Goal: Information Seeking & Learning: Learn about a topic

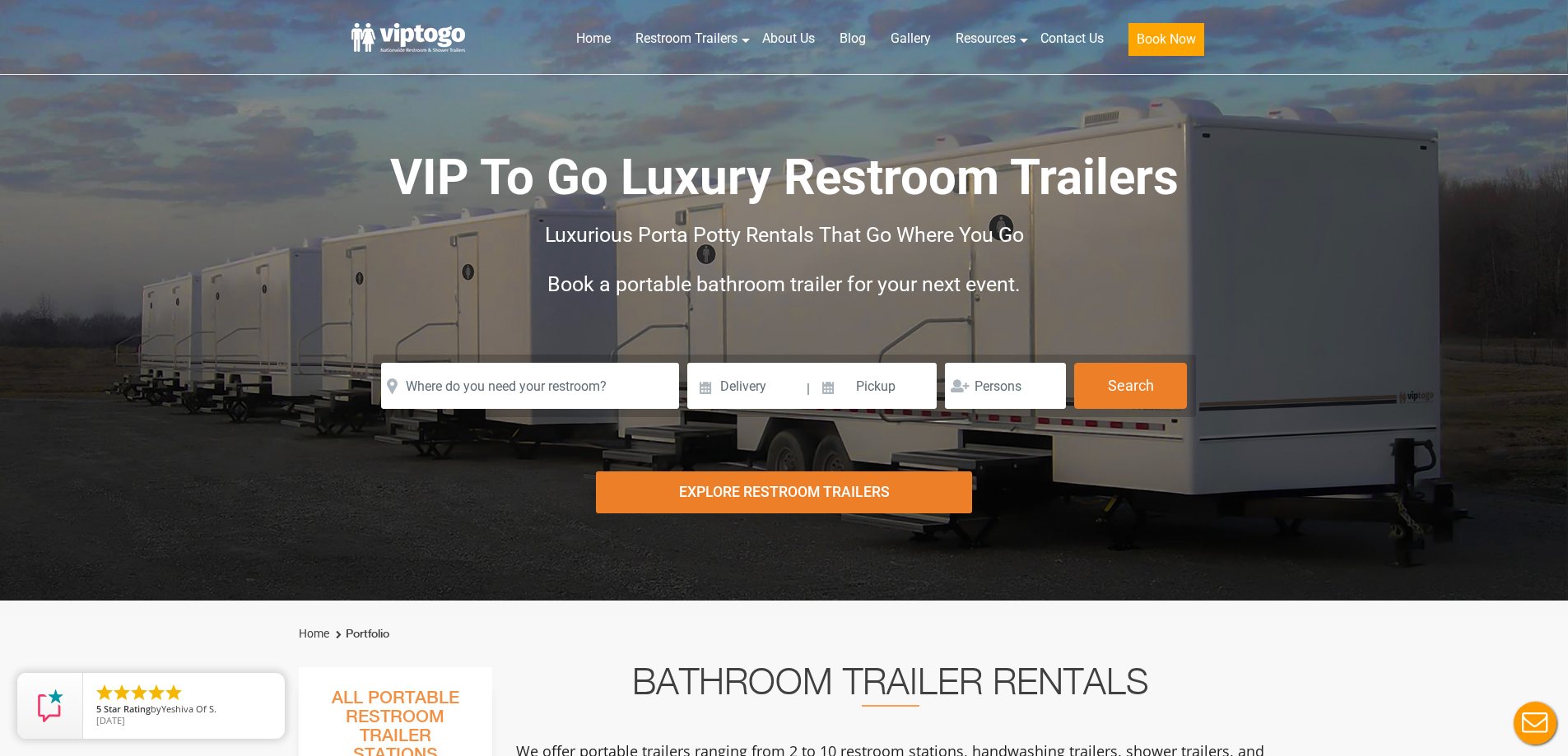
drag, startPoint x: 420, startPoint y: 37, endPoint x: 530, endPoint y: 638, distance: 611.0
click at [530, 638] on ol "Home Portfolio" at bounding box center [784, 634] width 971 height 34
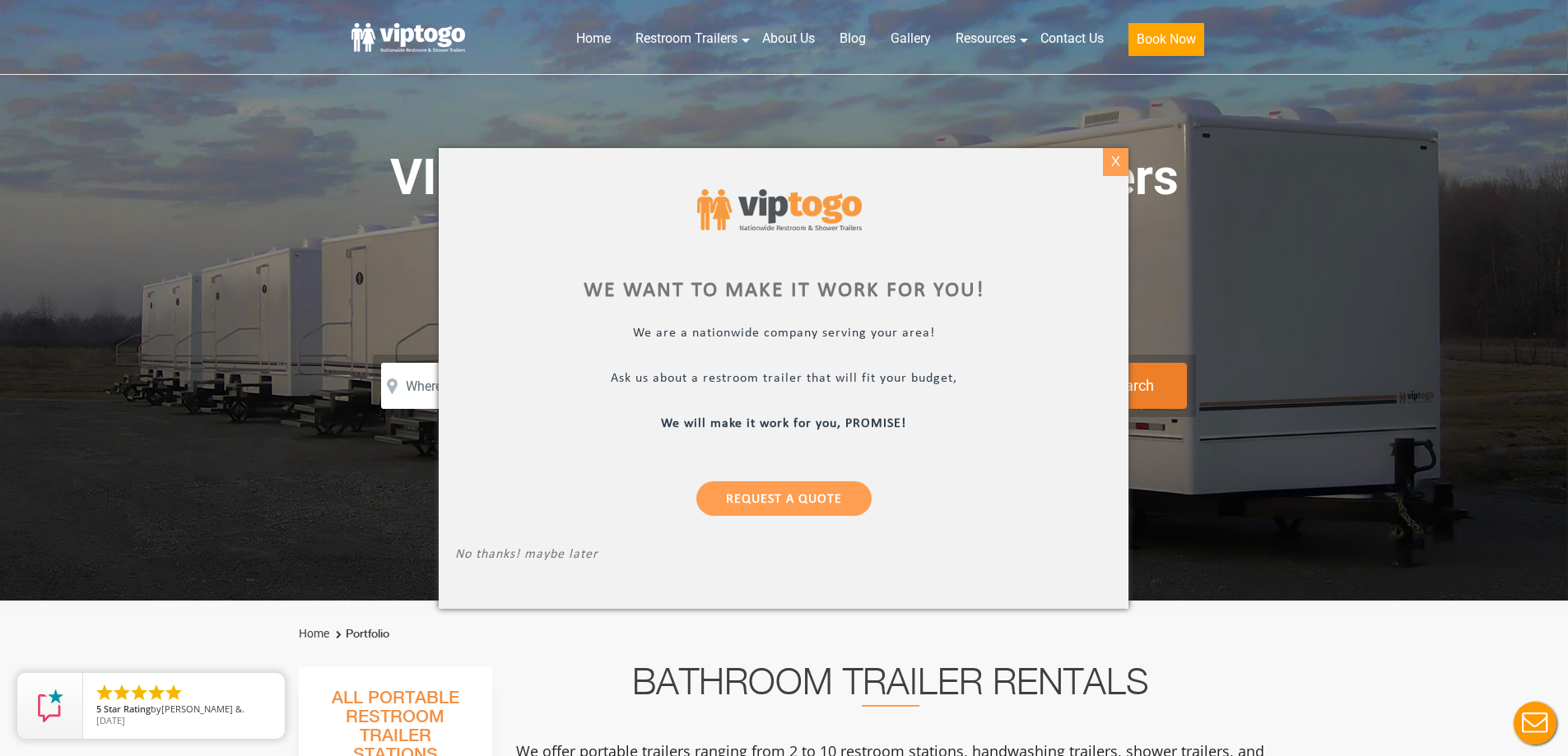
click at [1116, 159] on div "X" at bounding box center [1115, 162] width 26 height 28
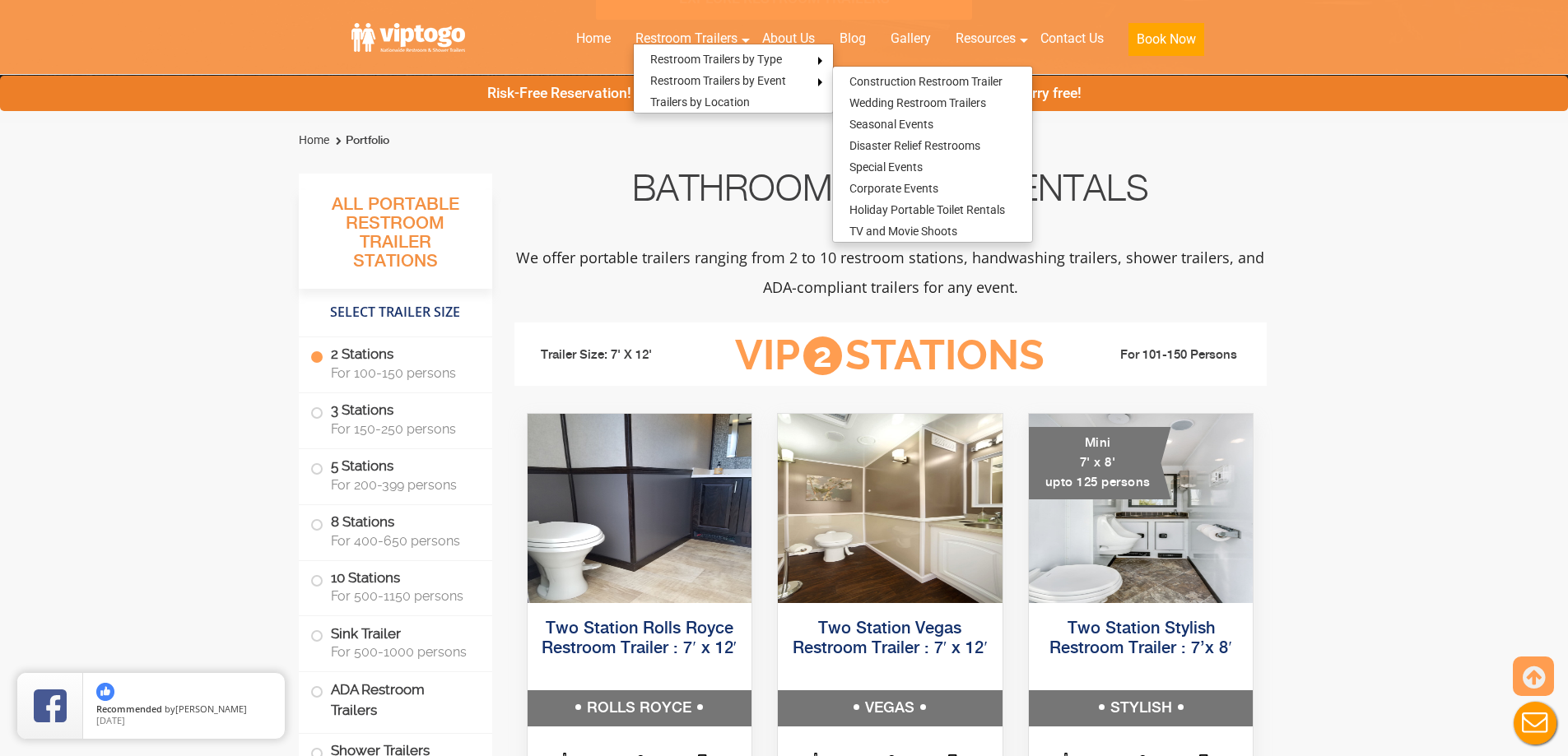
scroll to position [412, 0]
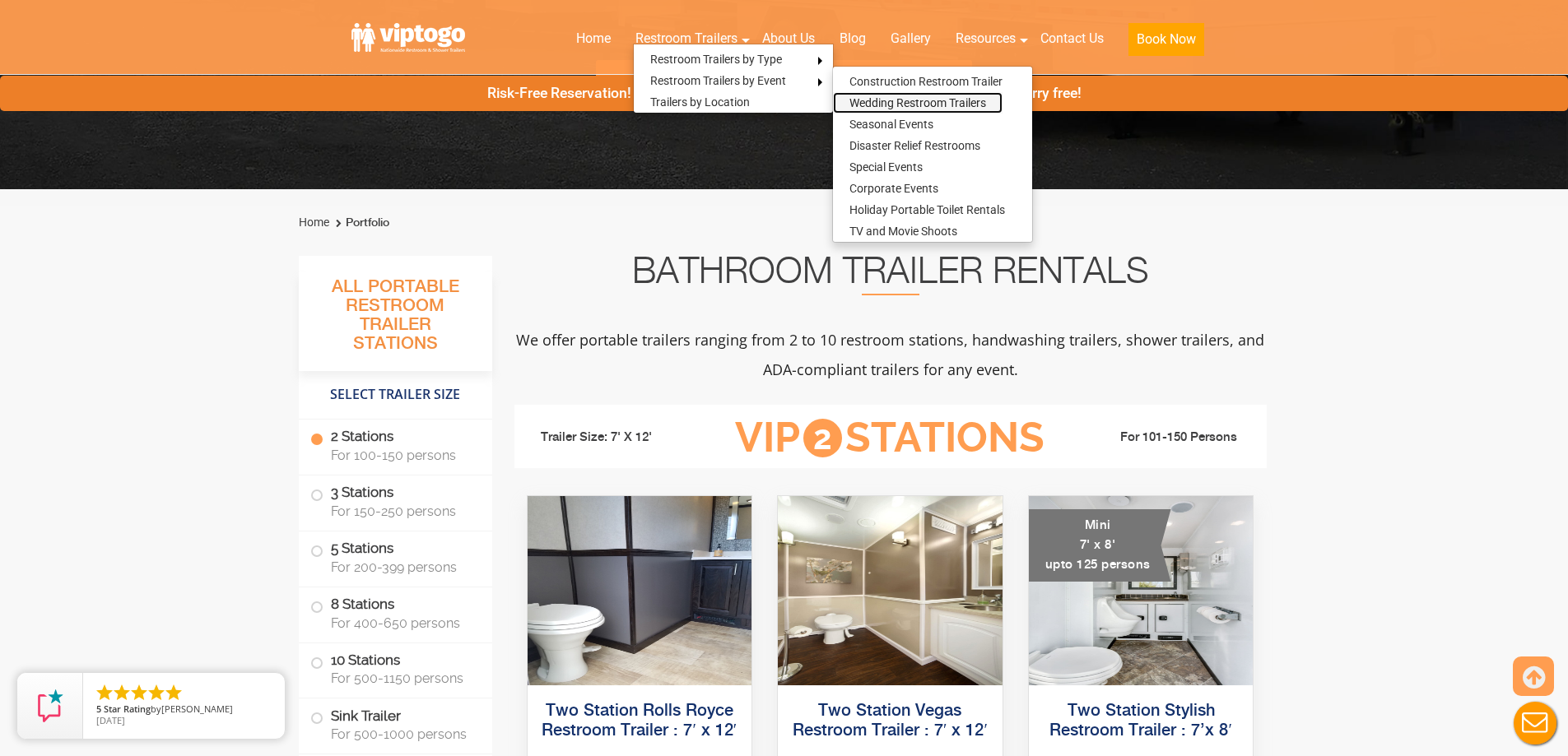
click at [879, 98] on link "Wedding Restroom Trailers" at bounding box center [917, 103] width 169 height 22
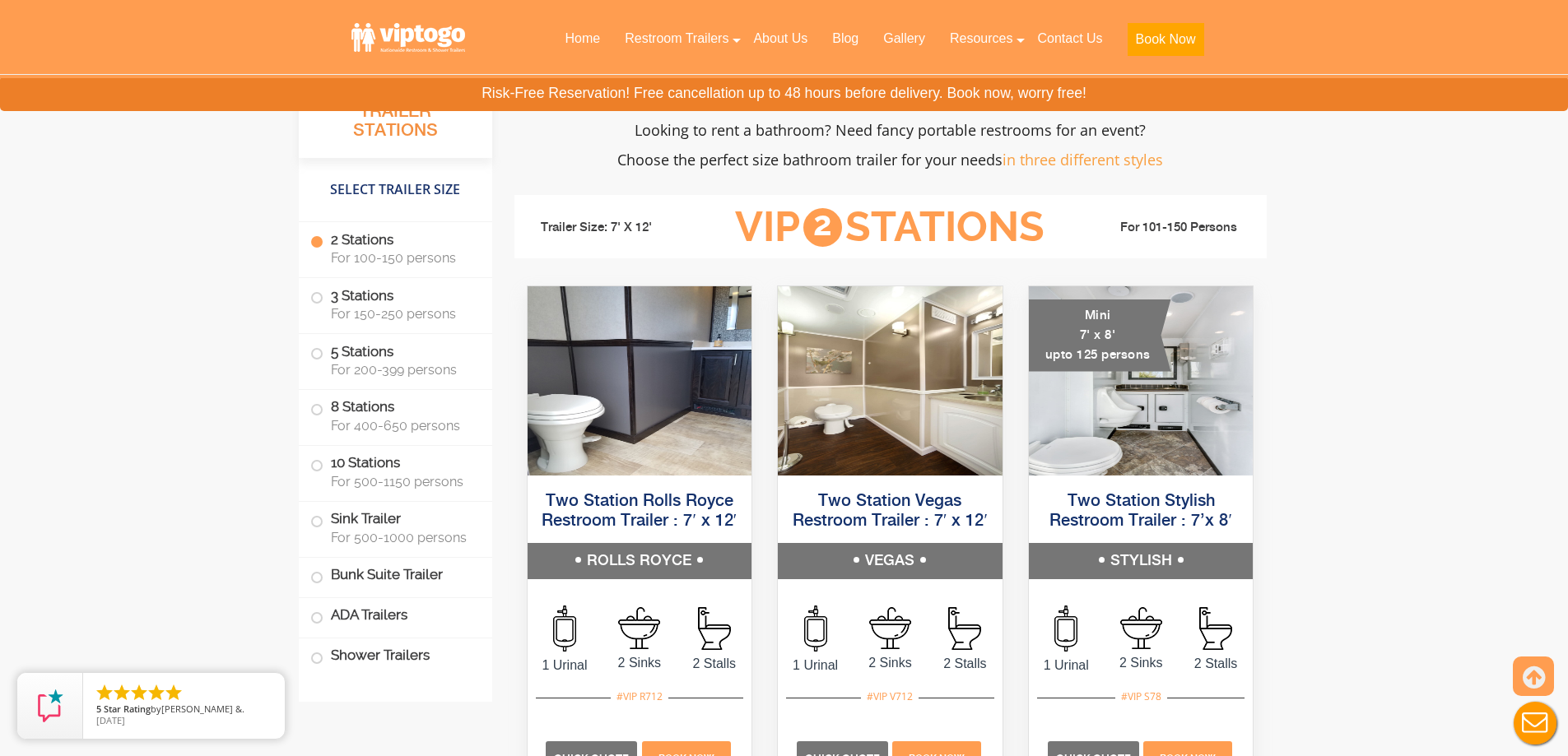
scroll to position [1563, 0]
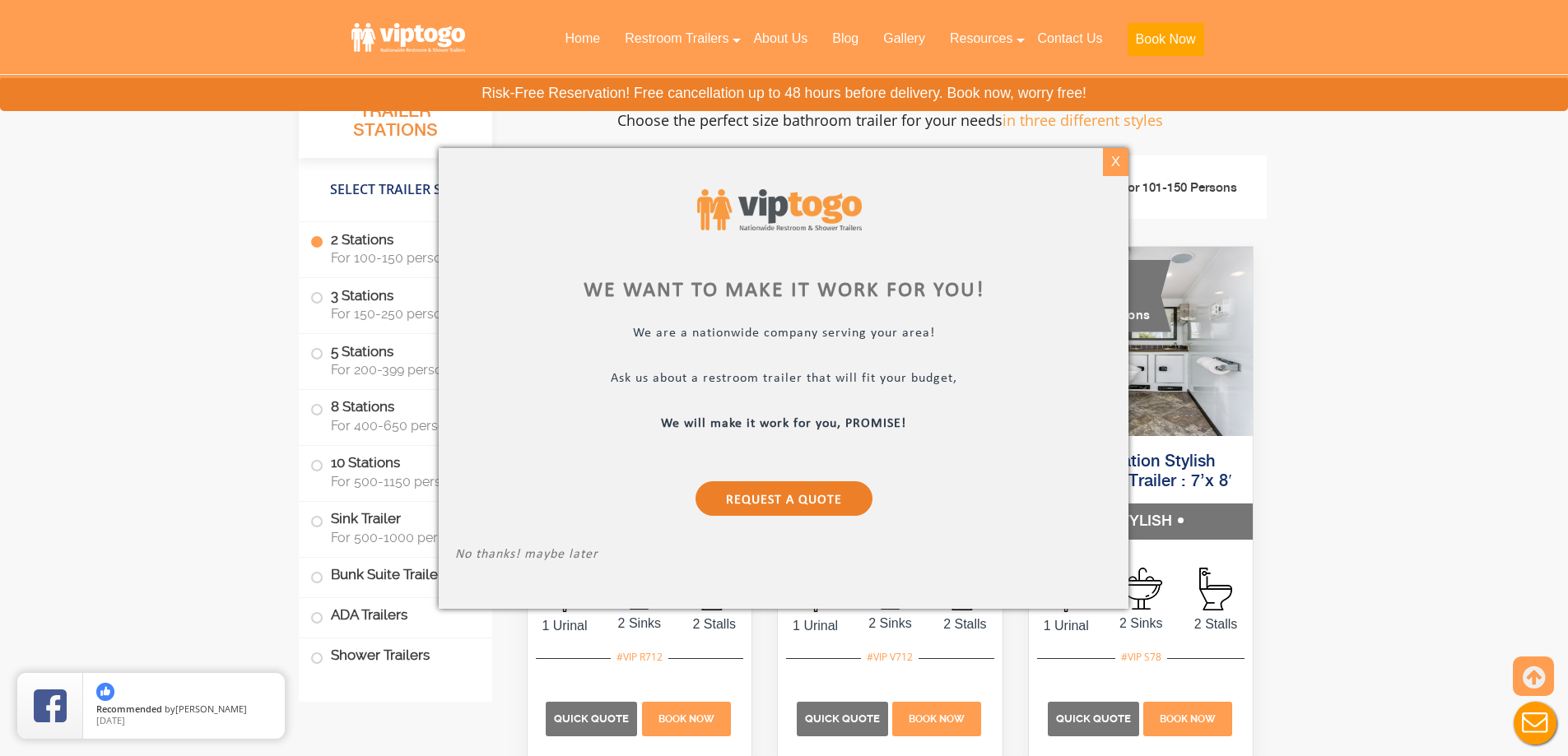
click at [1115, 163] on div "X" at bounding box center [1115, 162] width 26 height 28
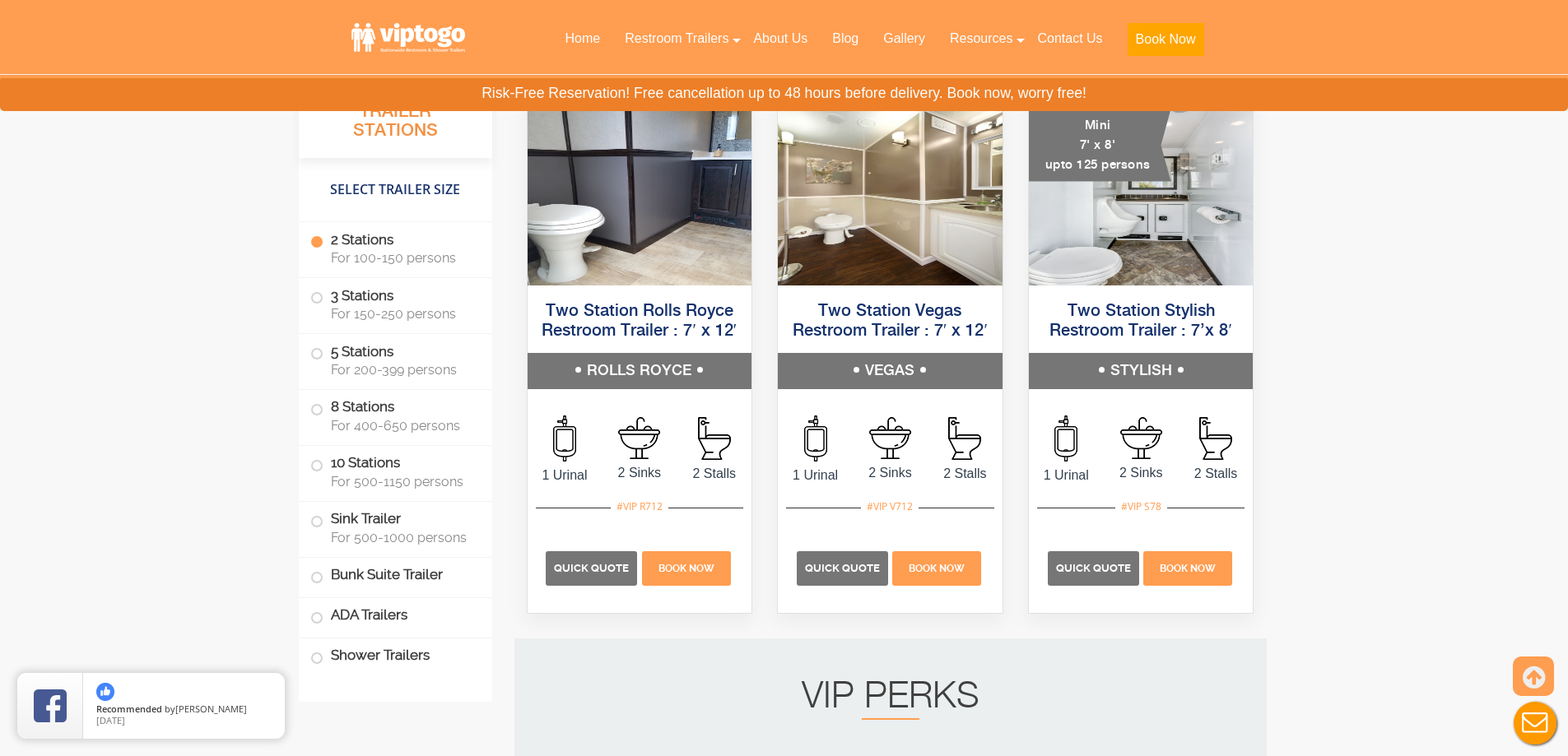
scroll to position [1728, 0]
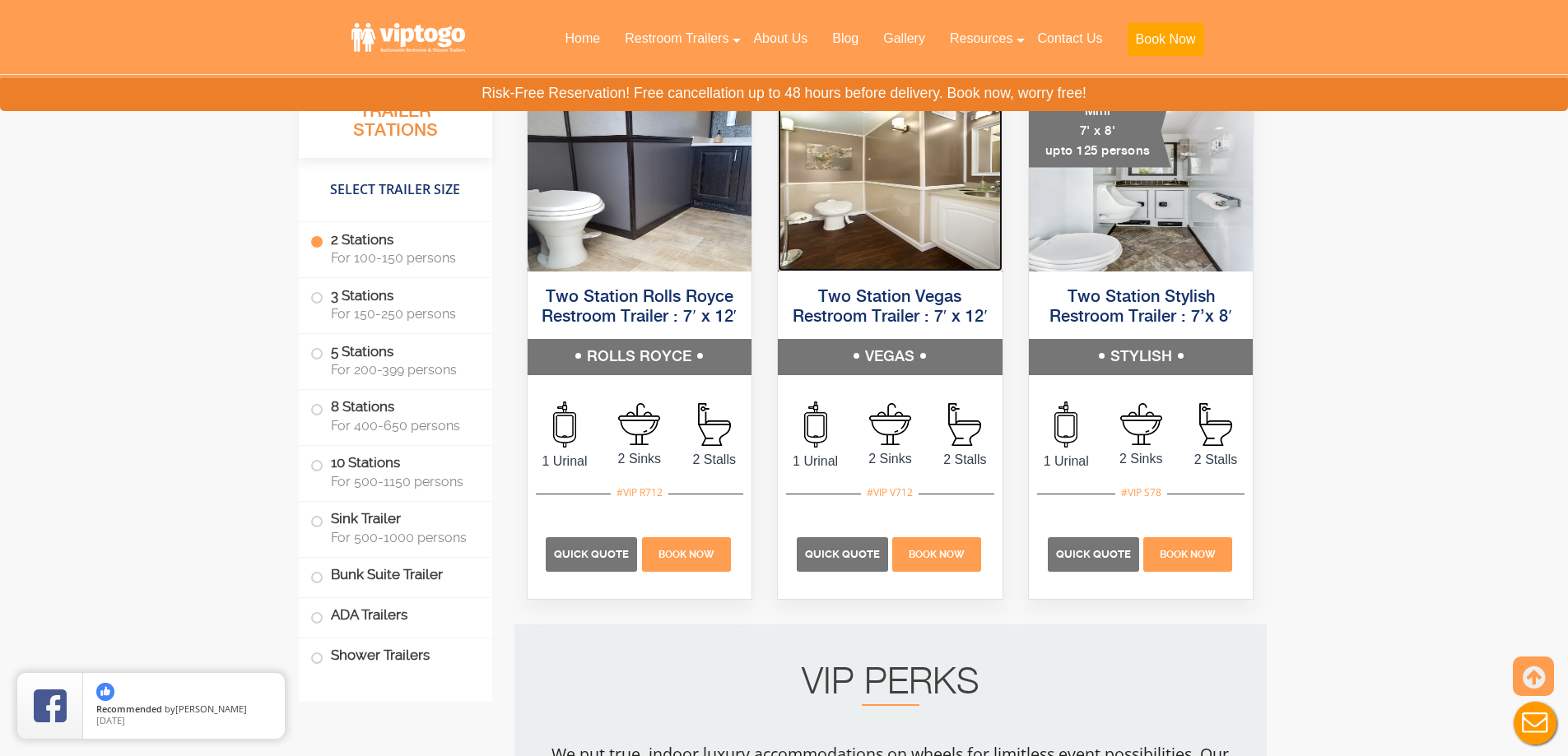
click at [896, 230] on img at bounding box center [890, 177] width 225 height 189
